Goal: Obtain resource: Obtain resource

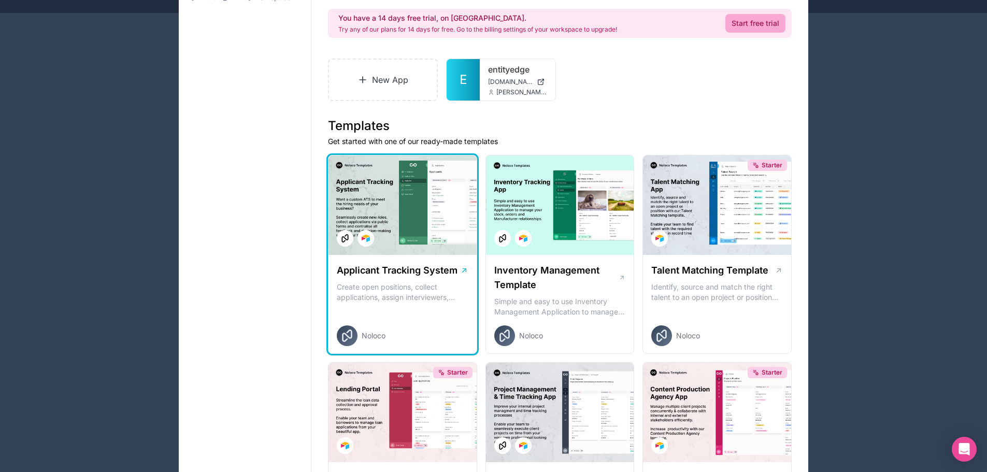
scroll to position [104, 0]
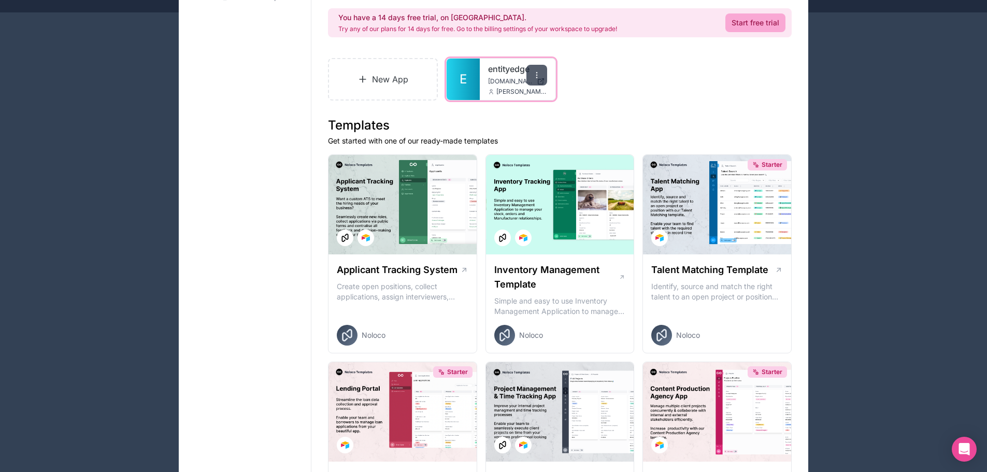
click at [533, 76] on icon at bounding box center [537, 75] width 8 height 8
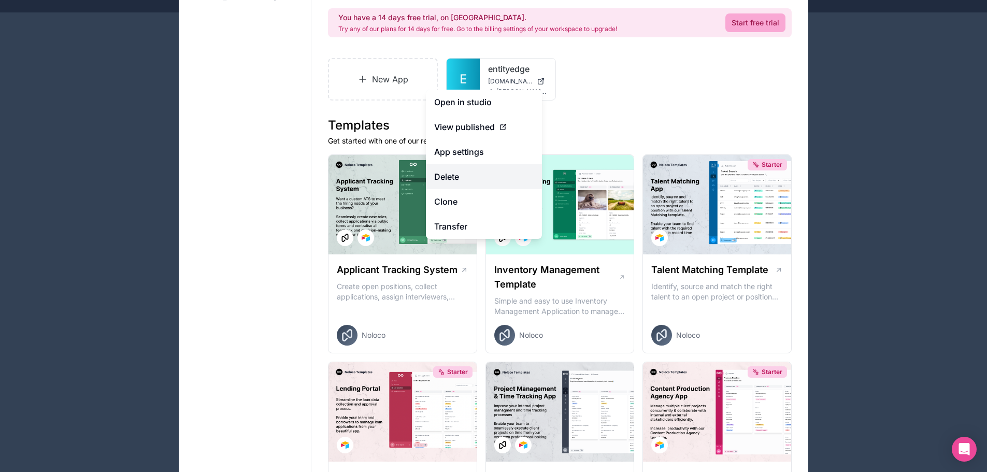
click at [449, 175] on button "Delete" at bounding box center [484, 176] width 116 height 25
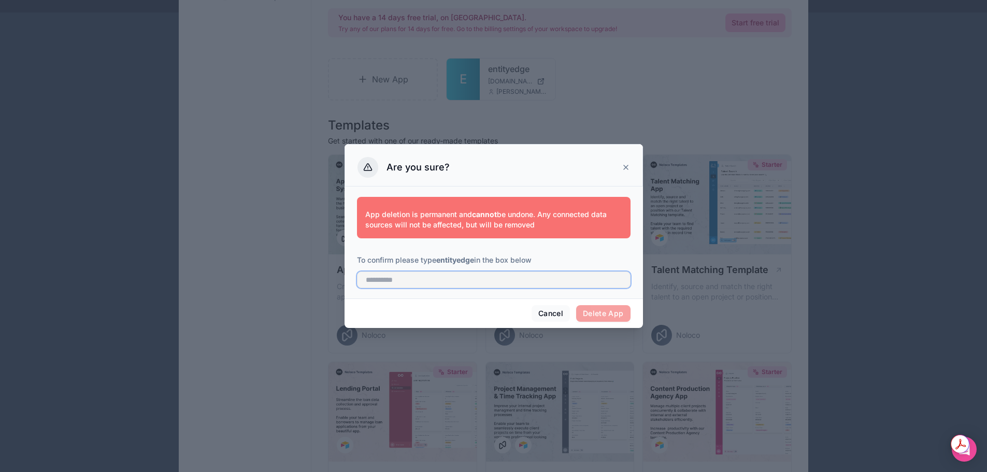
click at [397, 278] on input "text" at bounding box center [494, 280] width 274 height 17
click at [630, 167] on icon at bounding box center [626, 167] width 8 height 8
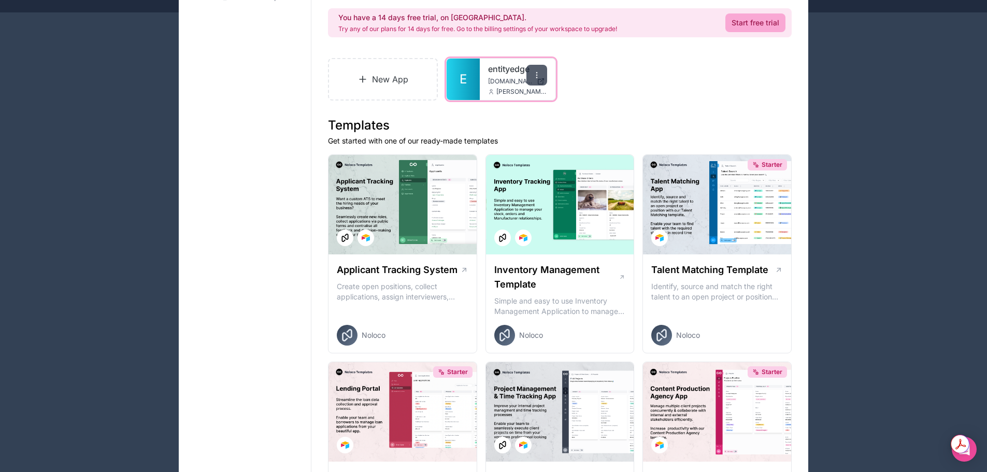
click at [539, 77] on icon at bounding box center [537, 75] width 8 height 8
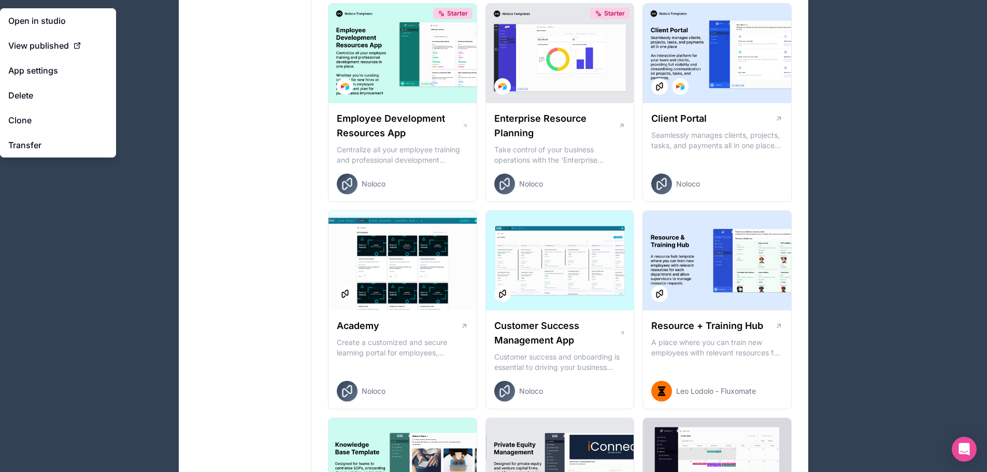
scroll to position [881, 0]
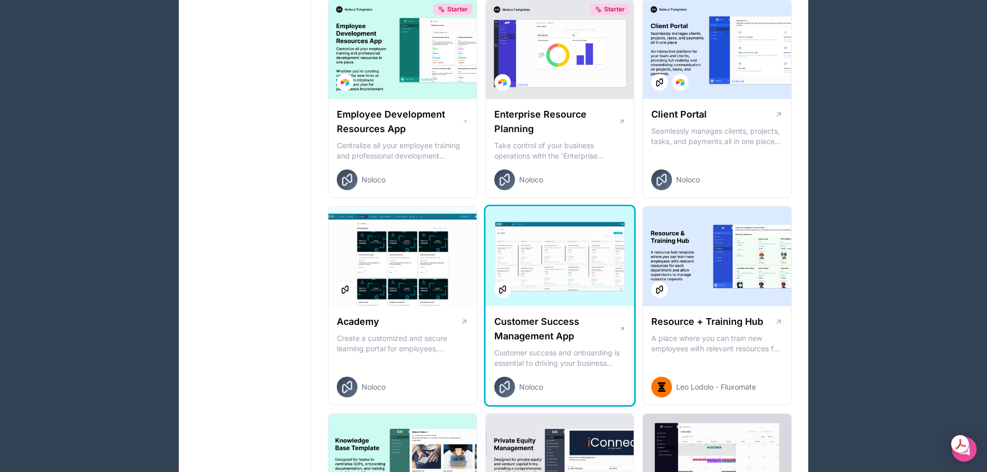
click at [546, 295] on div at bounding box center [560, 257] width 148 height 100
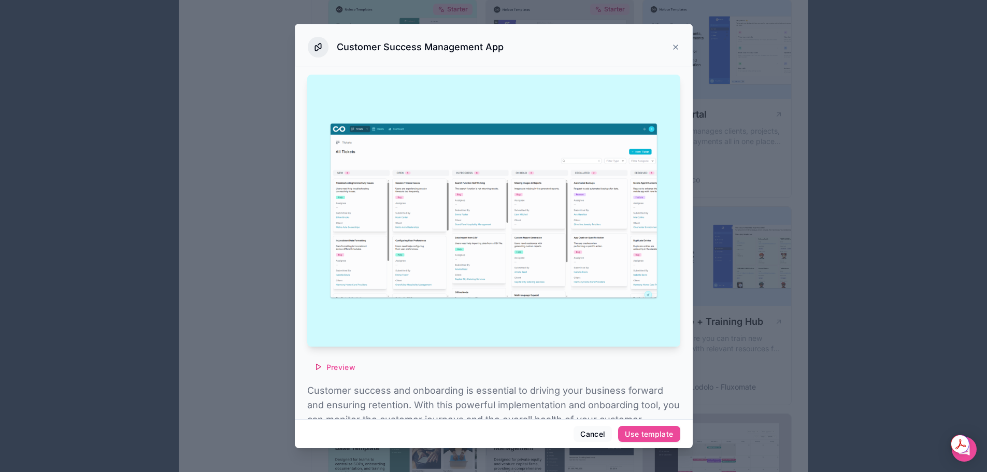
click at [678, 47] on icon at bounding box center [676, 47] width 8 height 8
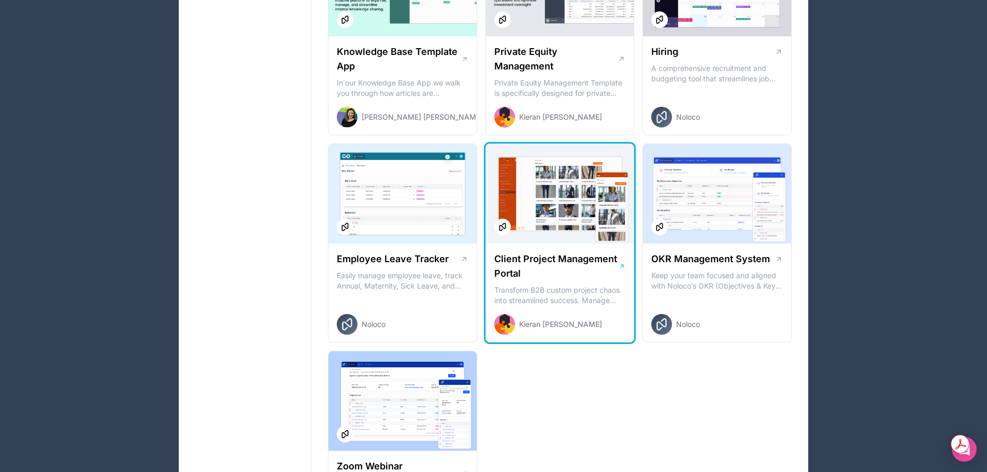
scroll to position [1417, 0]
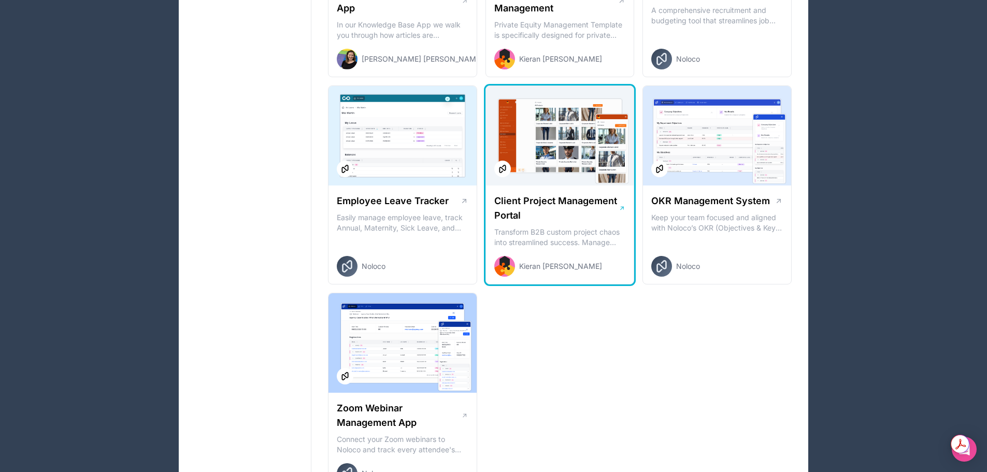
click at [559, 222] on h1 "Client Project Management Portal" at bounding box center [556, 208] width 125 height 29
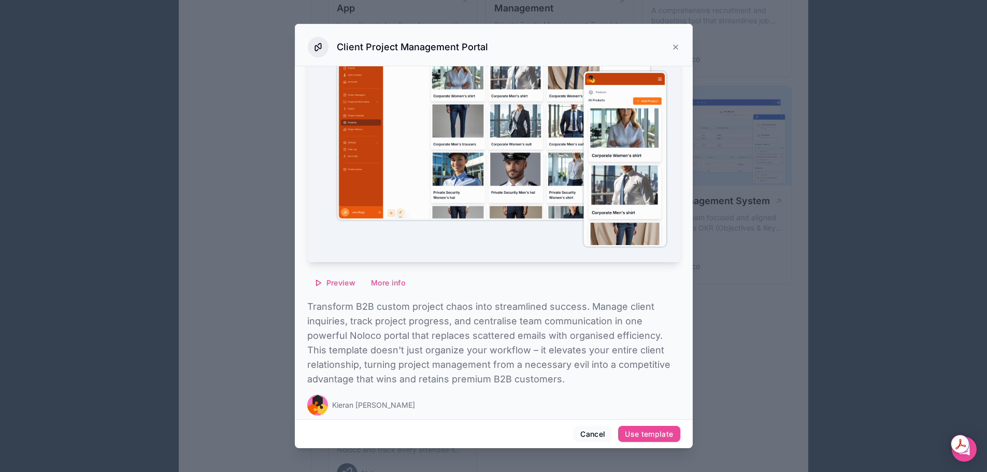
scroll to position [87, 0]
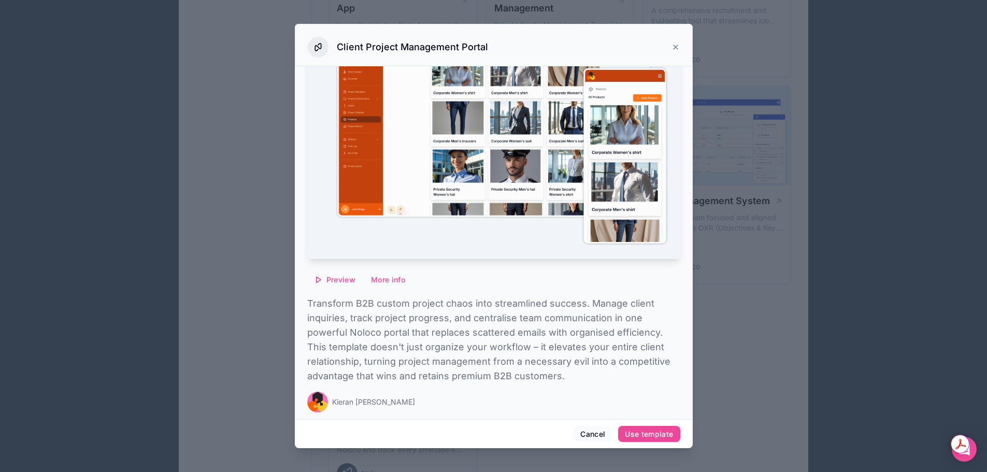
click at [674, 46] on icon at bounding box center [676, 47] width 8 height 8
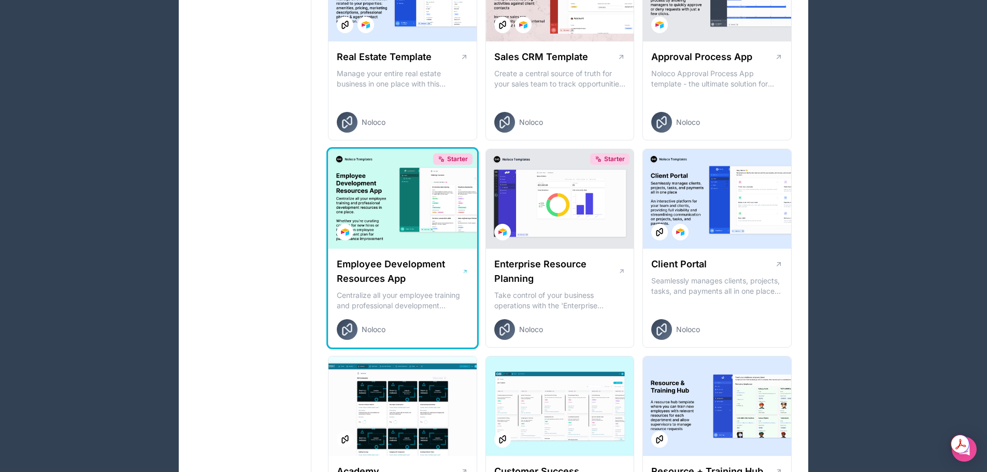
scroll to position [691, 0]
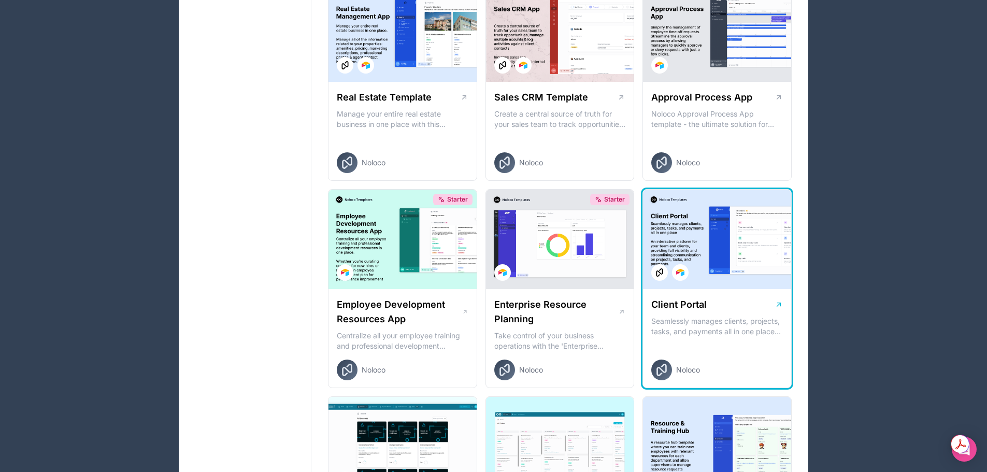
click at [701, 310] on h1 "Client Portal" at bounding box center [679, 305] width 55 height 15
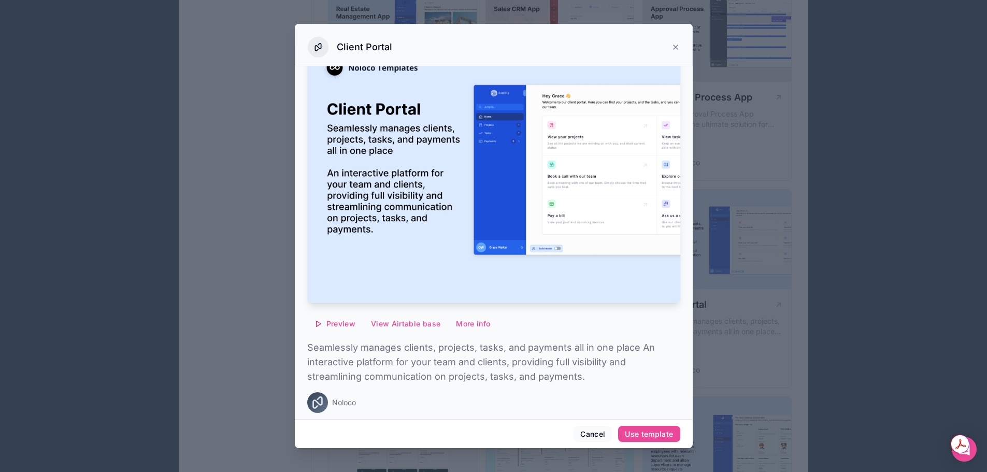
scroll to position [43, 0]
click at [657, 435] on div "Use template" at bounding box center [649, 434] width 48 height 9
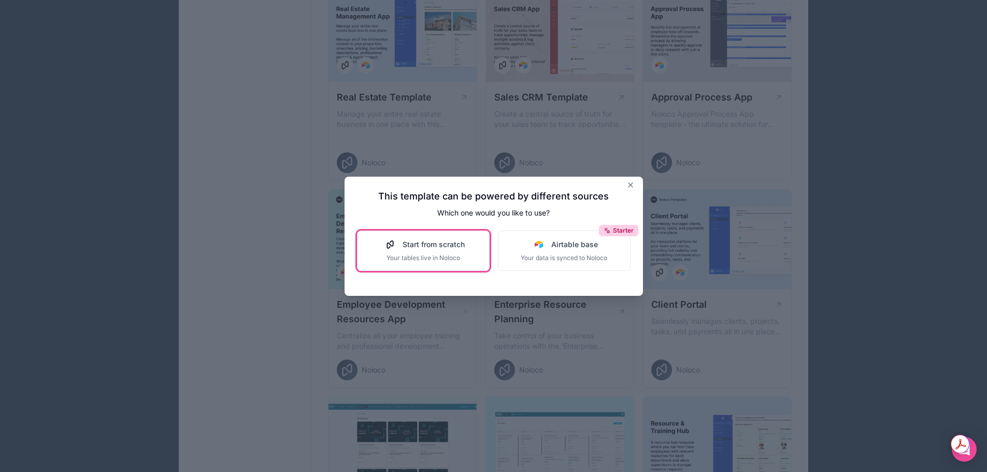
click at [428, 254] on span "Your tables live in Noloco" at bounding box center [423, 258] width 83 height 8
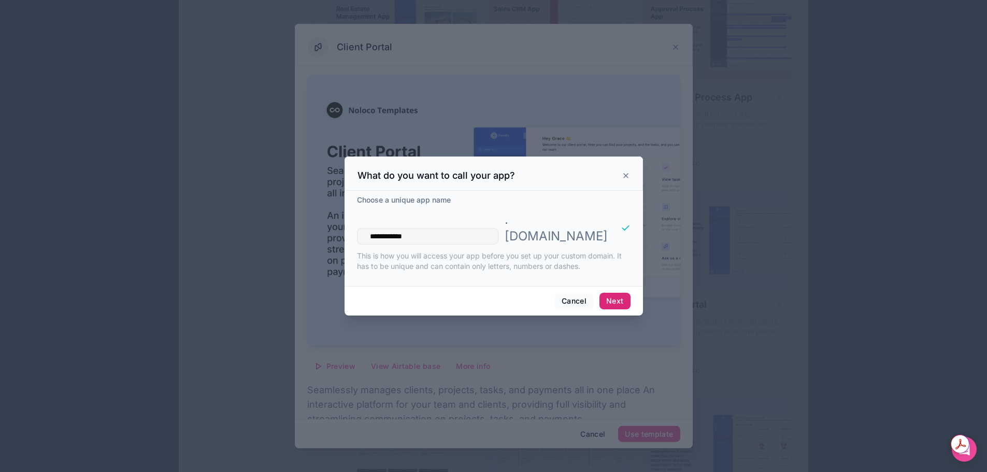
type input "**********"
click at [625, 298] on button "Next" at bounding box center [615, 301] width 31 height 17
